Goal: Transaction & Acquisition: Book appointment/travel/reservation

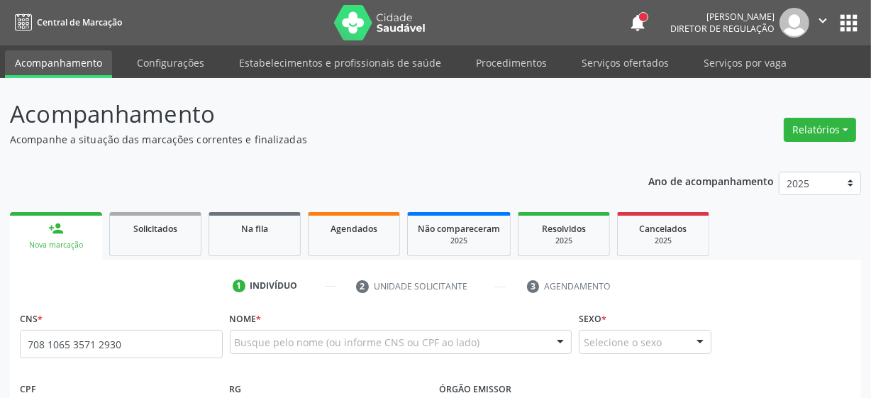
type input "708 1065 3571 2930"
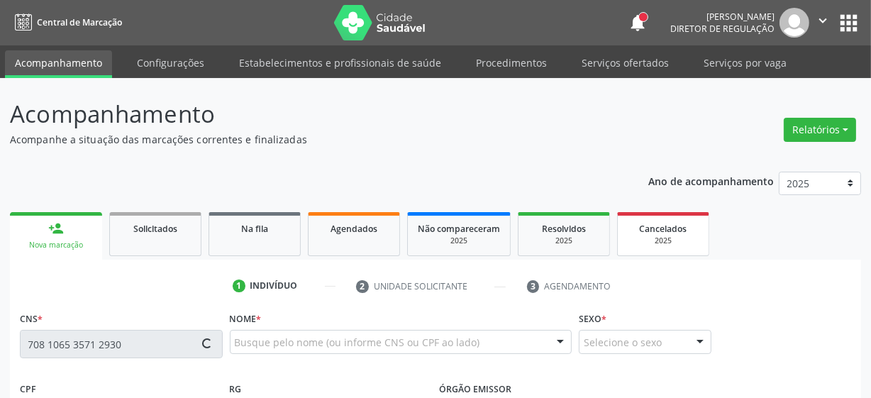
type input "070.435.484-54"
type input "[DATE]"
type input "[PERSON_NAME]"
type input "[PHONE_NUMBER]"
type input "034.391.724-65"
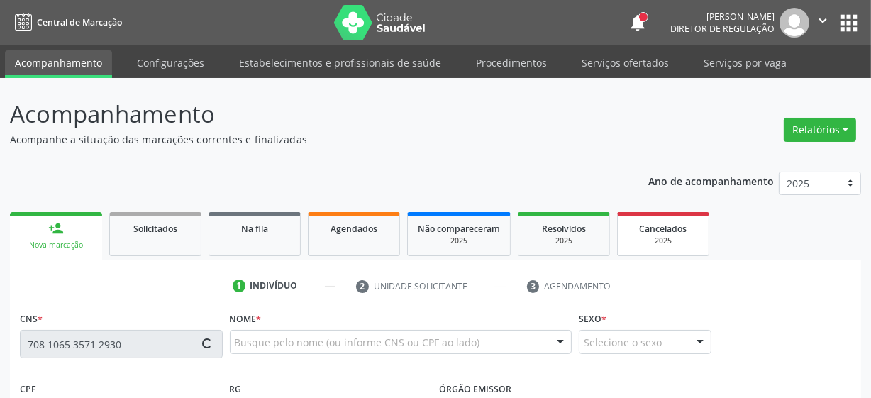
type input "206"
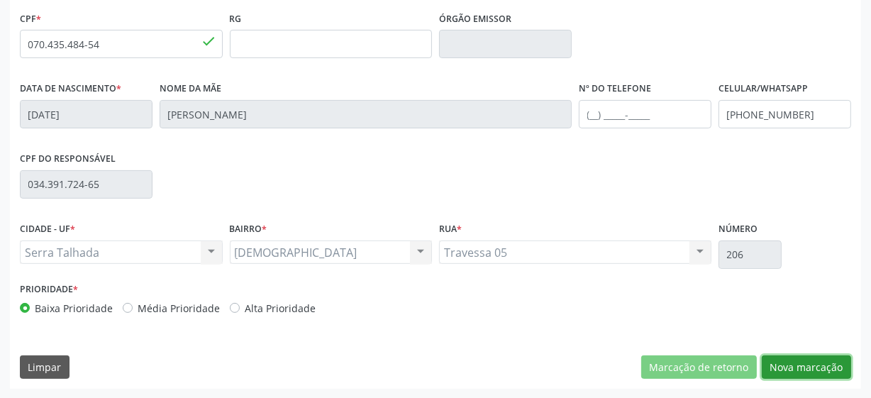
click at [809, 368] on button "Nova marcação" at bounding box center [805, 367] width 89 height 24
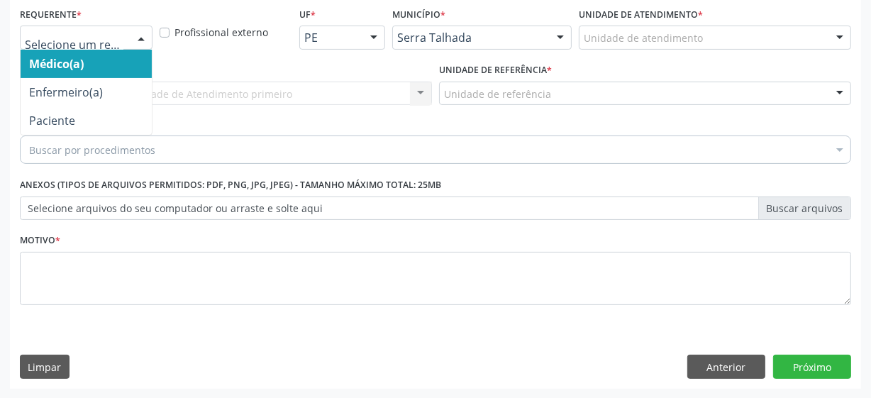
click at [125, 40] on div at bounding box center [86, 38] width 133 height 24
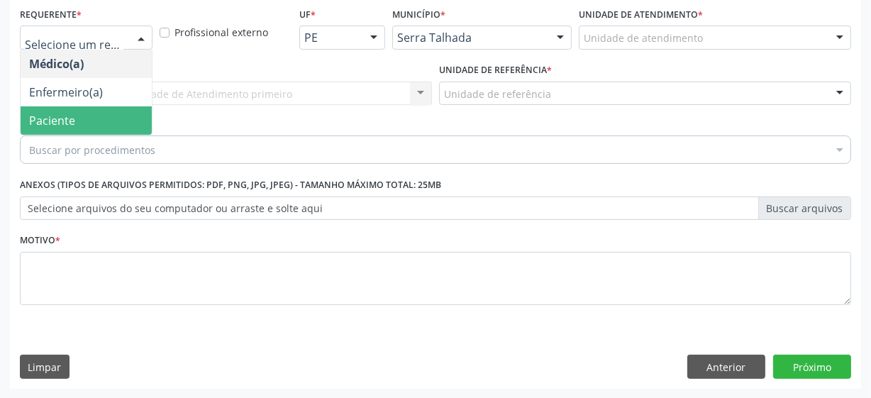
click at [108, 124] on span "Paciente" at bounding box center [86, 120] width 131 height 28
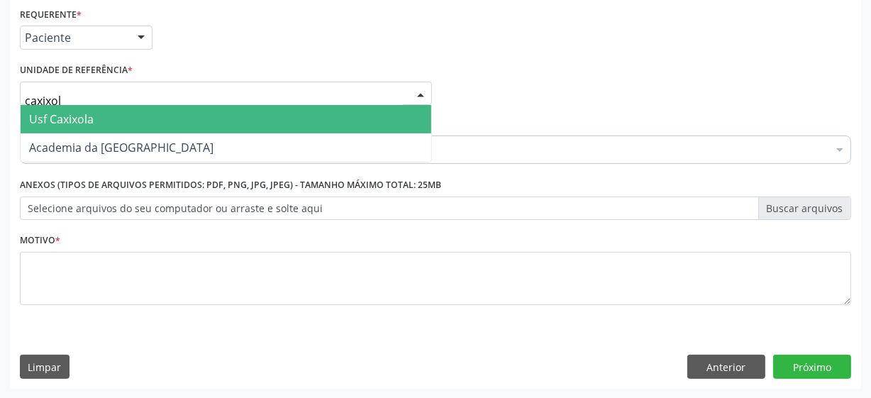
type input "caxixola"
click at [169, 121] on span "Usf Caxixola" at bounding box center [226, 119] width 411 height 28
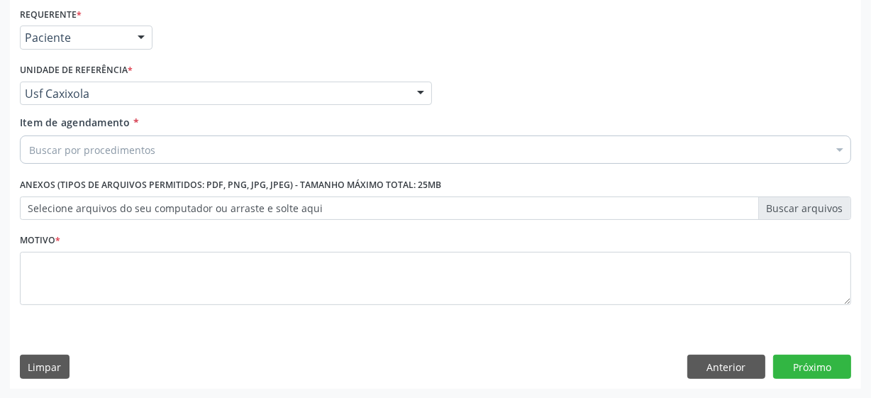
click at [222, 147] on div "Buscar por procedimentos" at bounding box center [435, 149] width 831 height 28
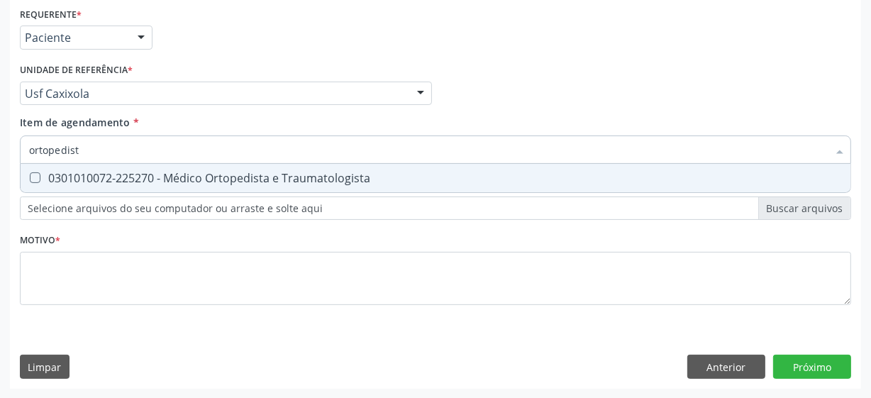
type input "ortopedista"
click at [250, 172] on div "0301010072-225270 - Médico Ortopedista e Traumatologista" at bounding box center [435, 177] width 813 height 11
checkbox Traumatologista "true"
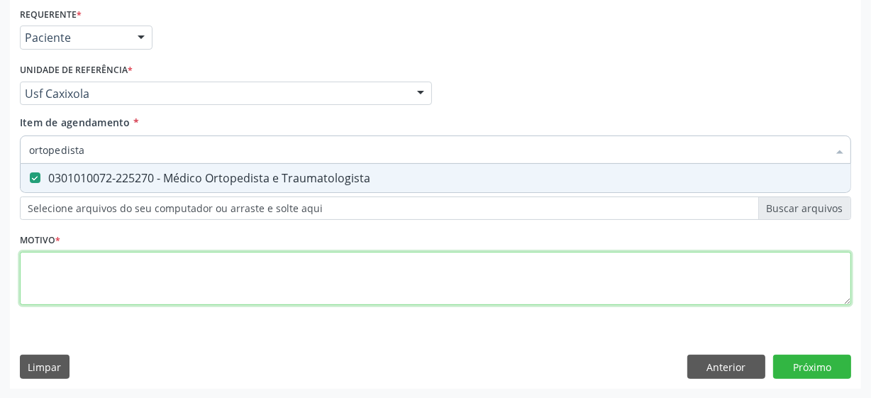
click at [150, 271] on div "Requerente * Paciente Médico(a) Enfermeiro(a) Paciente Nenhum resultado encontr…" at bounding box center [435, 164] width 831 height 321
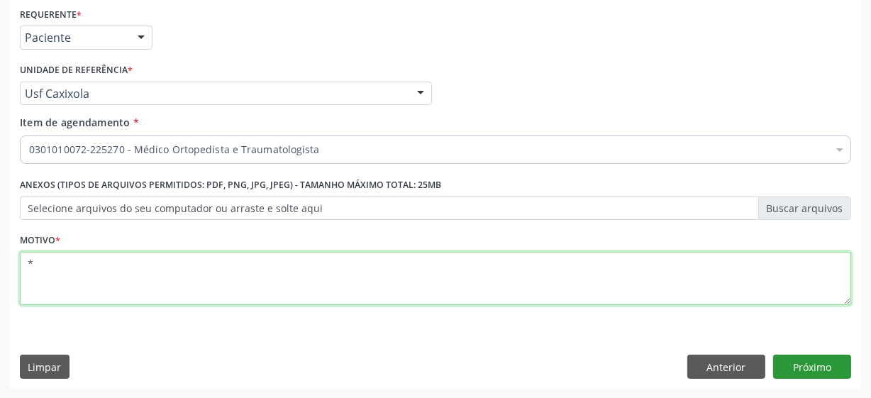
type textarea "*"
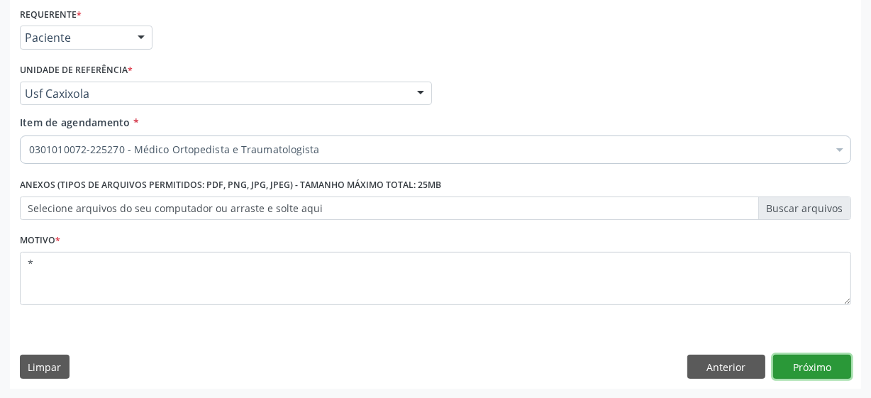
click at [791, 355] on button "Próximo" at bounding box center [812, 367] width 78 height 24
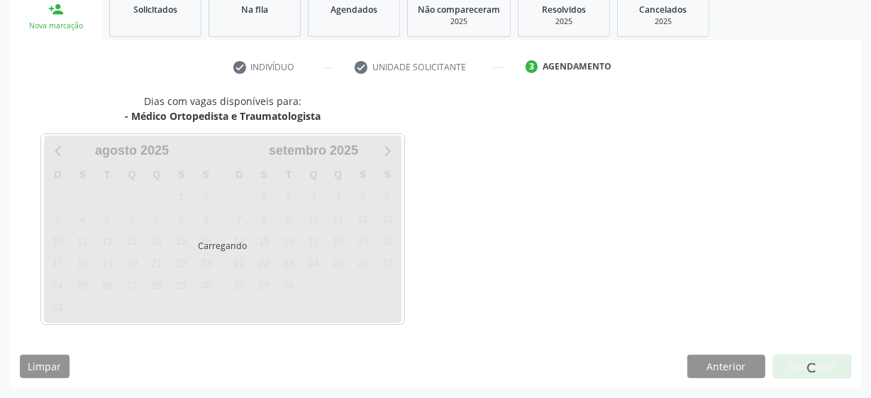
scroll to position [218, 0]
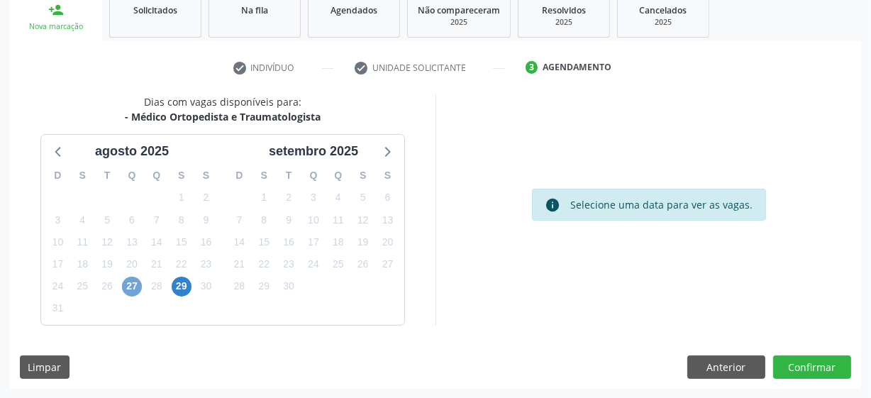
click at [135, 286] on span "27" at bounding box center [132, 287] width 20 height 20
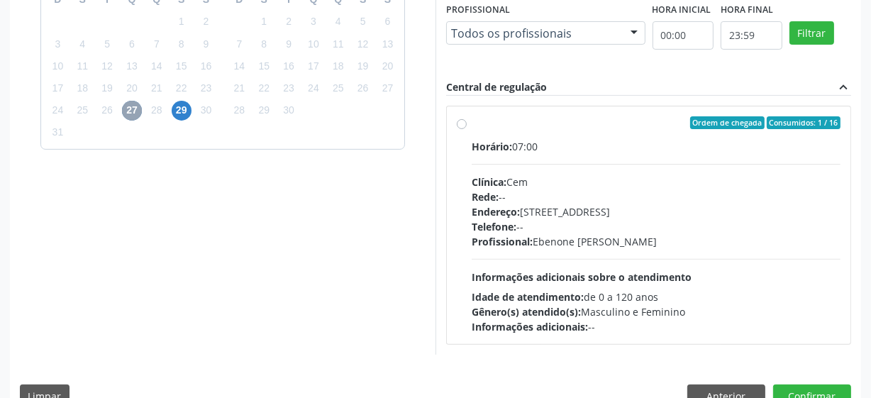
scroll to position [411, 0]
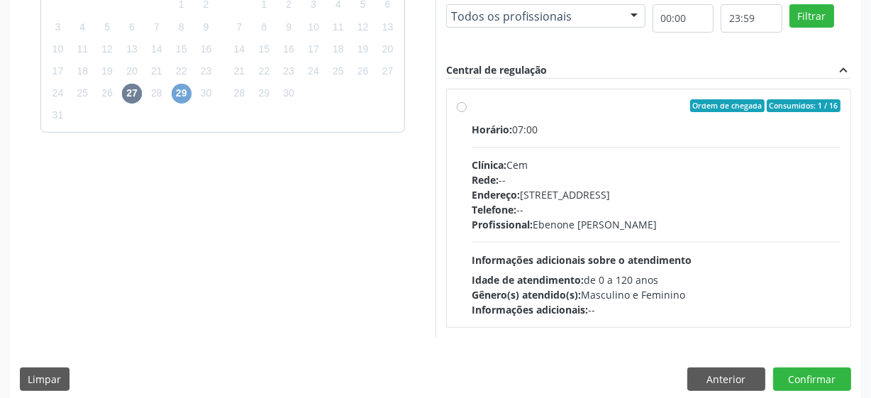
click at [184, 98] on span "29" at bounding box center [182, 94] width 20 height 20
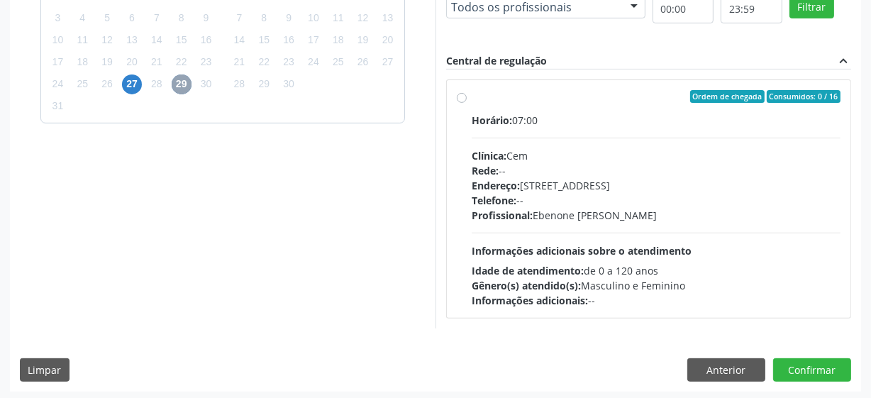
scroll to position [423, 0]
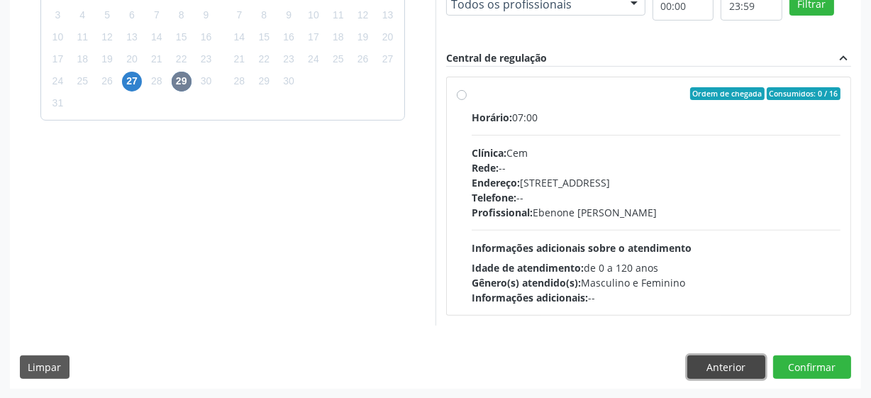
click at [713, 367] on button "Anterior" at bounding box center [726, 367] width 78 height 24
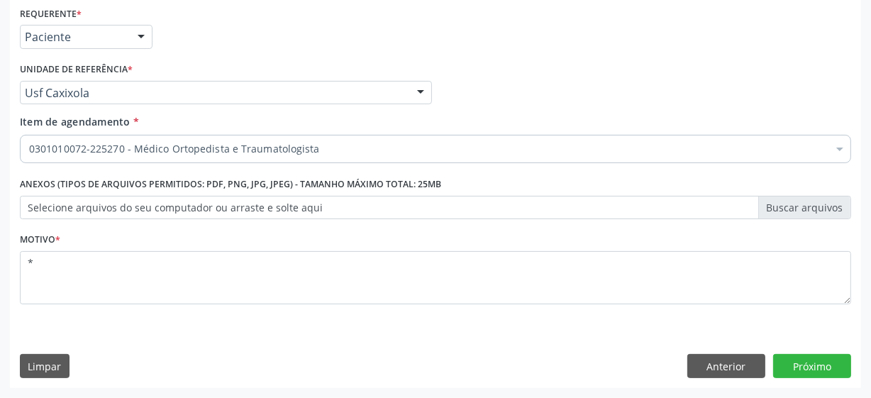
scroll to position [304, 0]
click at [699, 367] on button "Anterior" at bounding box center [726, 367] width 78 height 24
